Goal: Entertainment & Leisure: Consume media (video, audio)

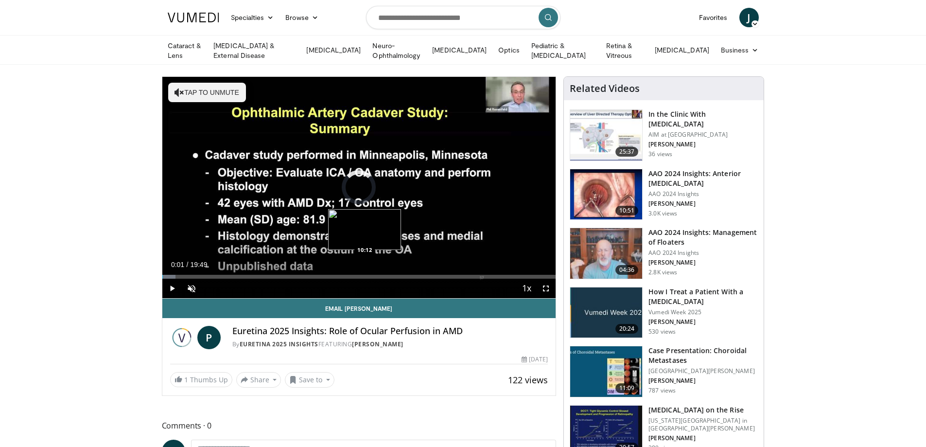
click at [364, 276] on div "Loaded : 3.34% 00:01 10:12" at bounding box center [359, 277] width 394 height 4
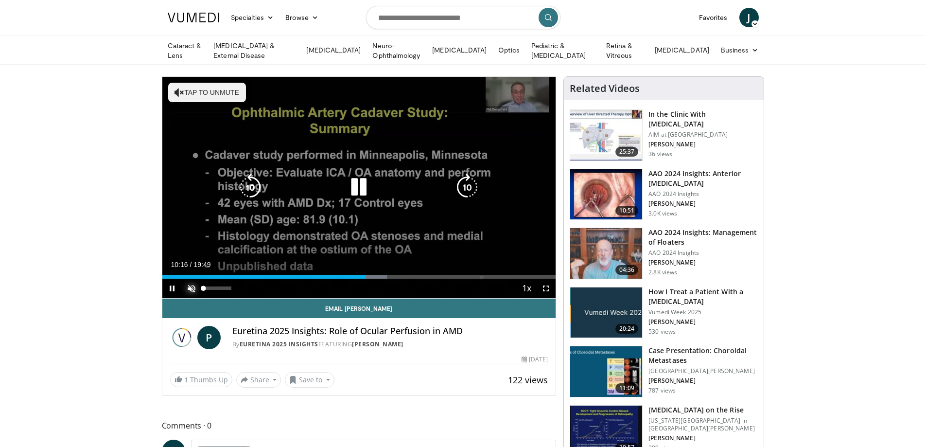
click at [190, 285] on video-js "**********" at bounding box center [359, 188] width 394 height 222
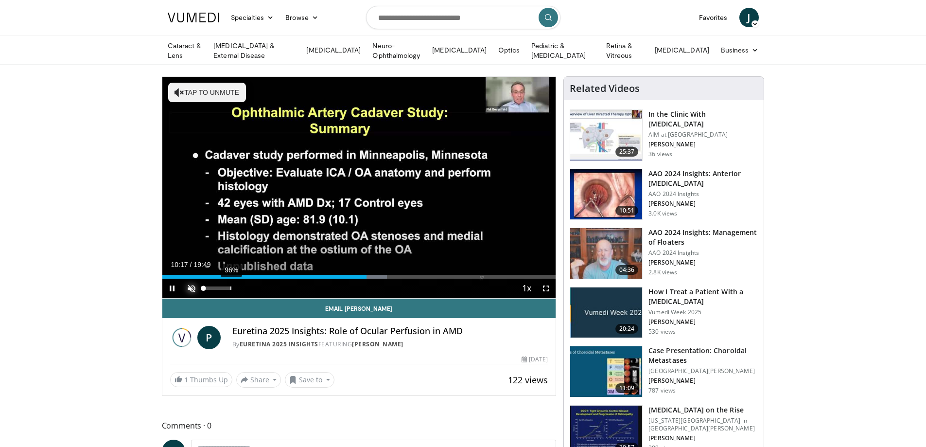
click at [230, 286] on div "96%" at bounding box center [218, 287] width 28 height 3
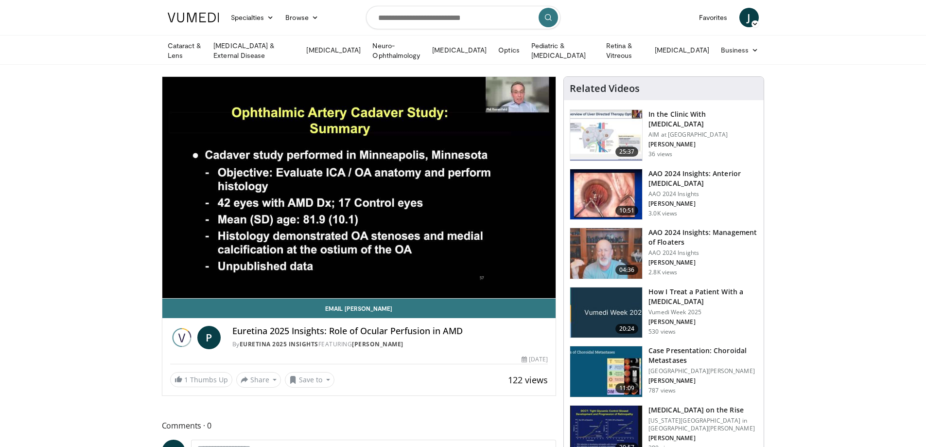
click at [230, 283] on div "10 seconds Tap to unmute" at bounding box center [359, 187] width 394 height 221
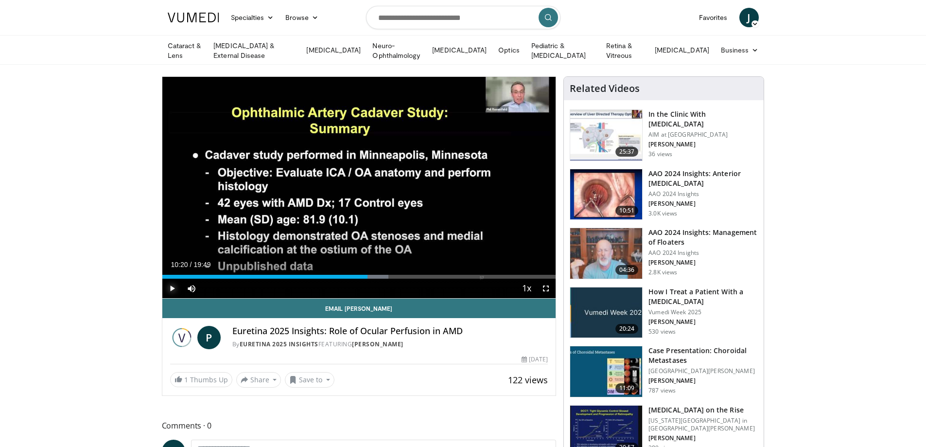
click at [173, 288] on span "Video Player" at bounding box center [171, 287] width 19 height 19
click at [169, 285] on span "Video Player" at bounding box center [171, 287] width 19 height 19
click at [171, 284] on span "Video Player" at bounding box center [171, 287] width 19 height 19
click at [340, 275] on div "10:35" at bounding box center [251, 277] width 178 height 4
click at [214, 289] on div "35%" at bounding box center [218, 287] width 28 height 3
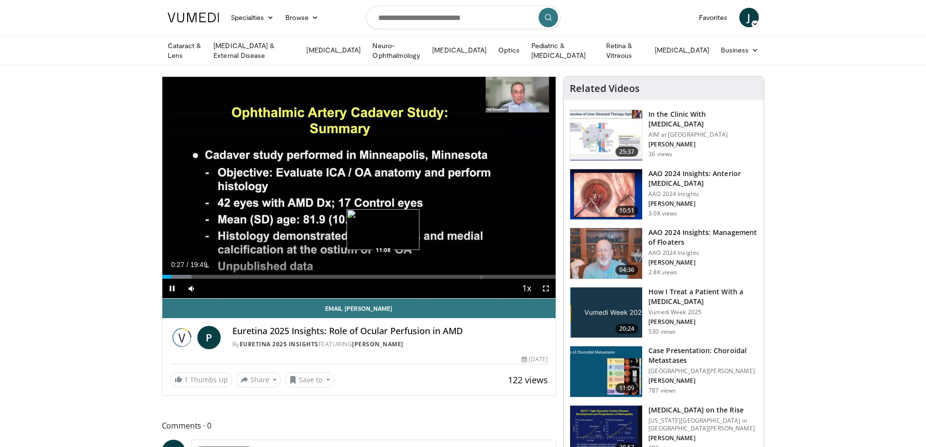
click at [383, 271] on div "Loaded : 7.50% 00:28 11:08" at bounding box center [359, 273] width 394 height 9
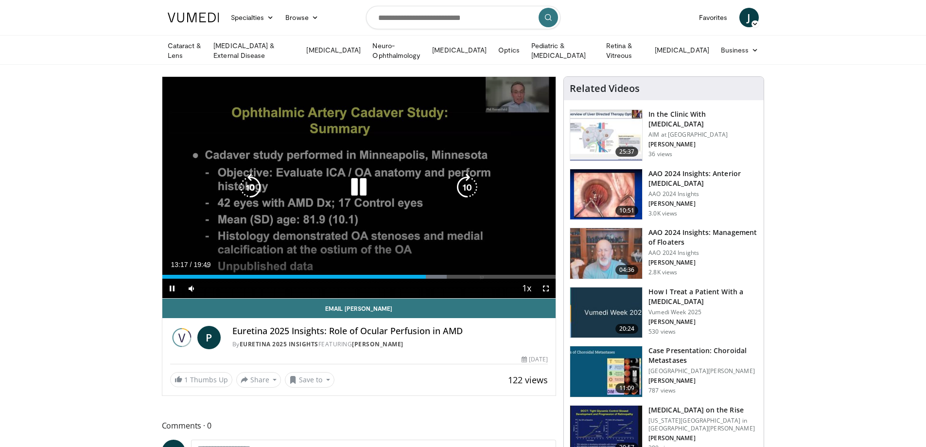
click at [354, 188] on icon "Video Player" at bounding box center [358, 186] width 27 height 27
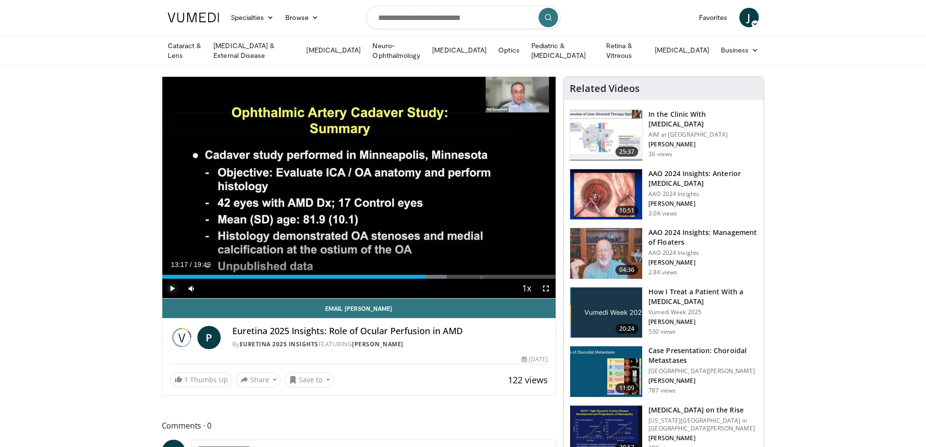
click at [171, 287] on span "Video Player" at bounding box center [171, 287] width 19 height 19
click at [226, 286] on div "84%" at bounding box center [218, 287] width 28 height 3
click at [223, 286] on div "Volume Level" at bounding box center [213, 287] width 19 height 3
click at [227, 287] on div "84%" at bounding box center [218, 287] width 28 height 3
click at [168, 286] on span "Video Player" at bounding box center [171, 287] width 19 height 19
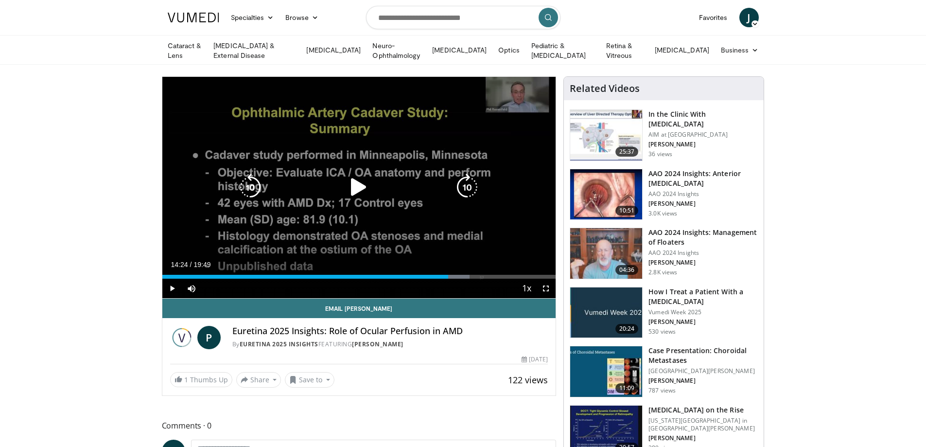
click at [352, 181] on icon "Video Player" at bounding box center [358, 186] width 27 height 27
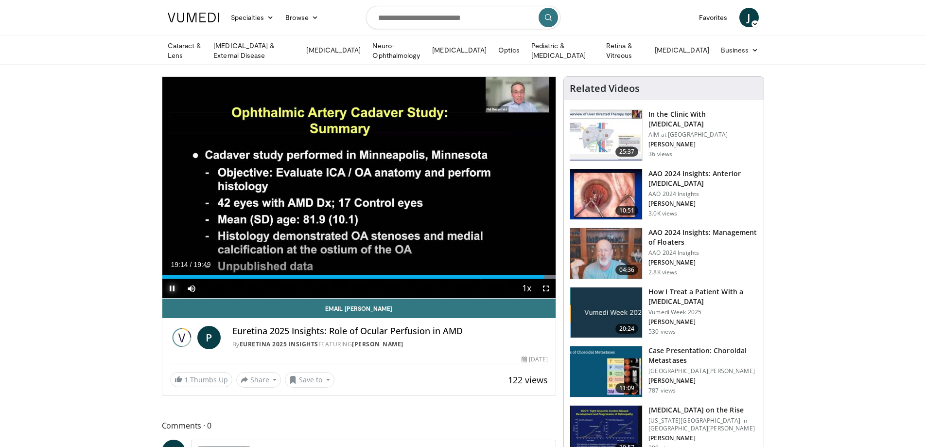
click at [174, 287] on span "Video Player" at bounding box center [171, 287] width 19 height 19
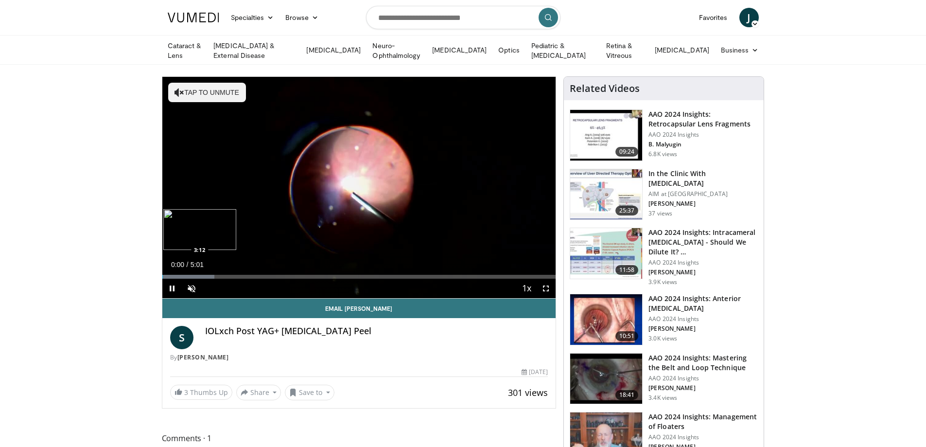
click at [413, 269] on div "Loaded : 13.22% 0:00 3:12" at bounding box center [359, 273] width 394 height 9
click at [513, 276] on div "Progress Bar" at bounding box center [476, 277] width 127 height 4
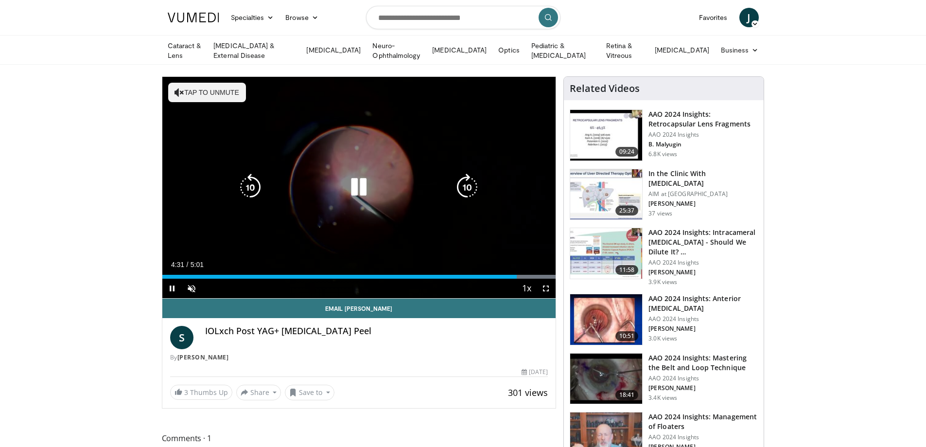
click at [496, 275] on div "4:31" at bounding box center [339, 277] width 354 height 4
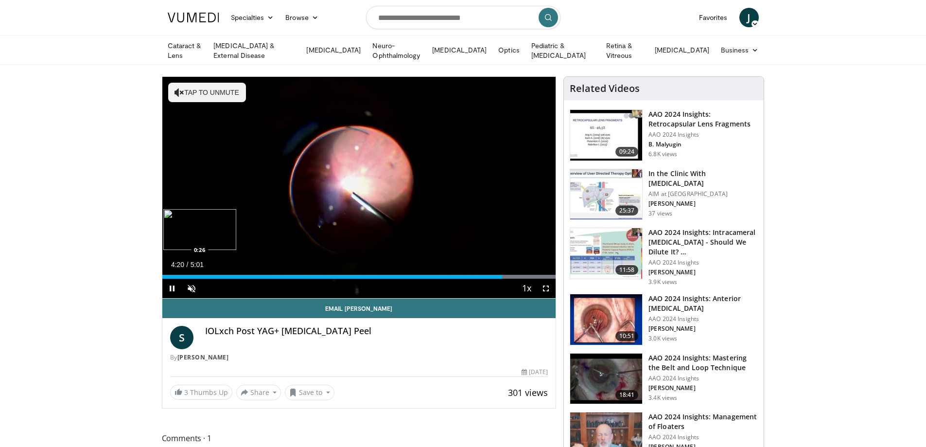
click at [197, 269] on div "Loaded : 100.00% 4:20 0:26" at bounding box center [359, 273] width 394 height 9
click at [173, 278] on span "Video Player" at bounding box center [171, 287] width 19 height 19
click at [173, 275] on div "0:35" at bounding box center [185, 277] width 47 height 4
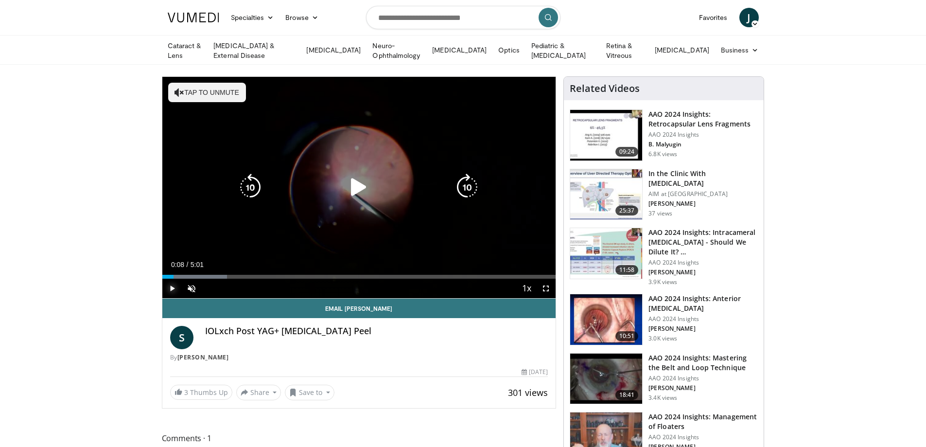
click at [173, 288] on span "Video Player" at bounding box center [171, 287] width 19 height 19
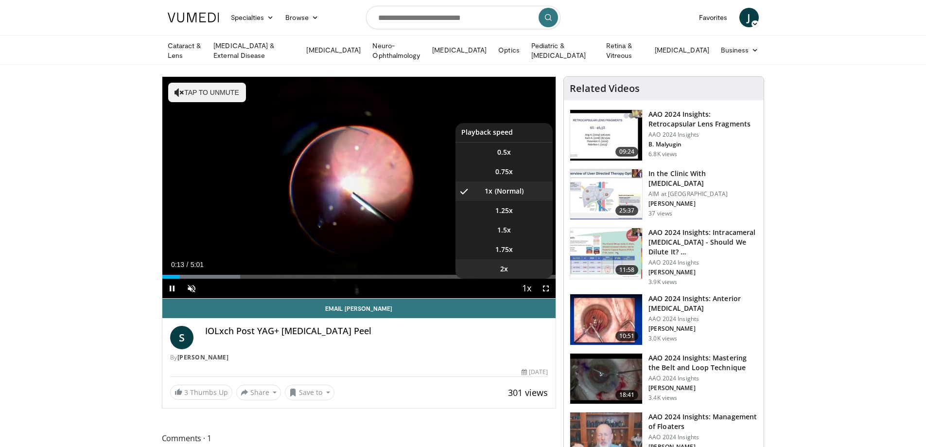
click at [526, 276] on li "2x" at bounding box center [503, 268] width 97 height 19
